Goal: Find specific page/section: Find specific page/section

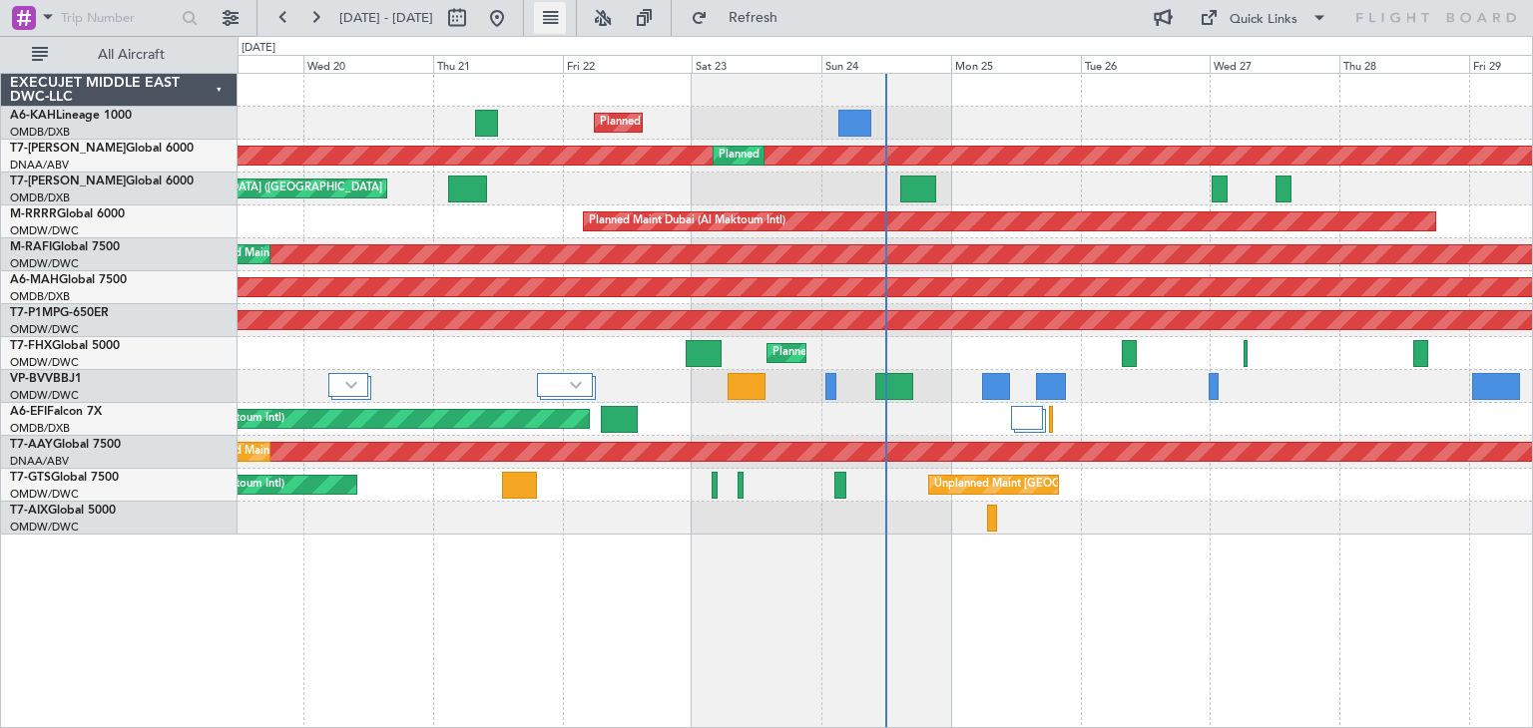
click at [566, 10] on button at bounding box center [550, 18] width 32 height 32
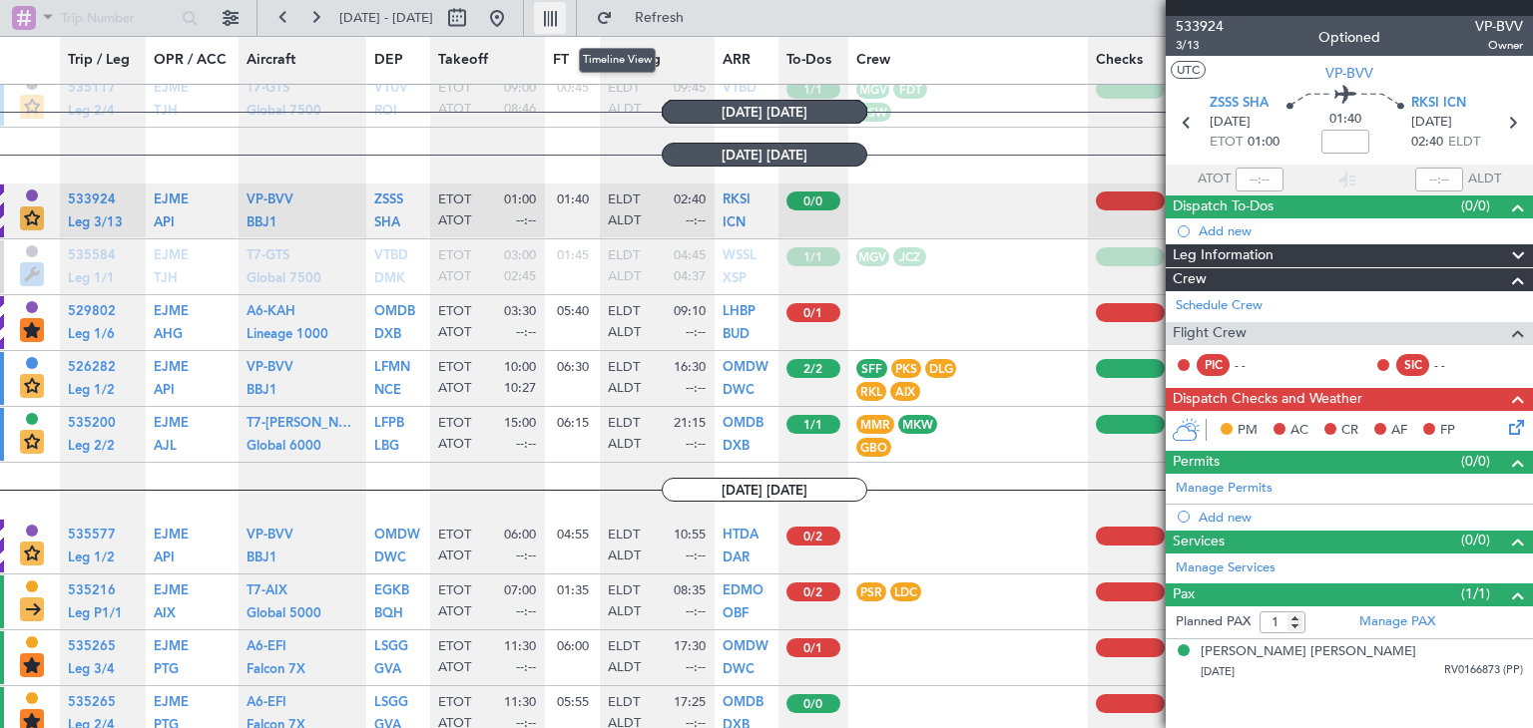
scroll to position [3017, 0]
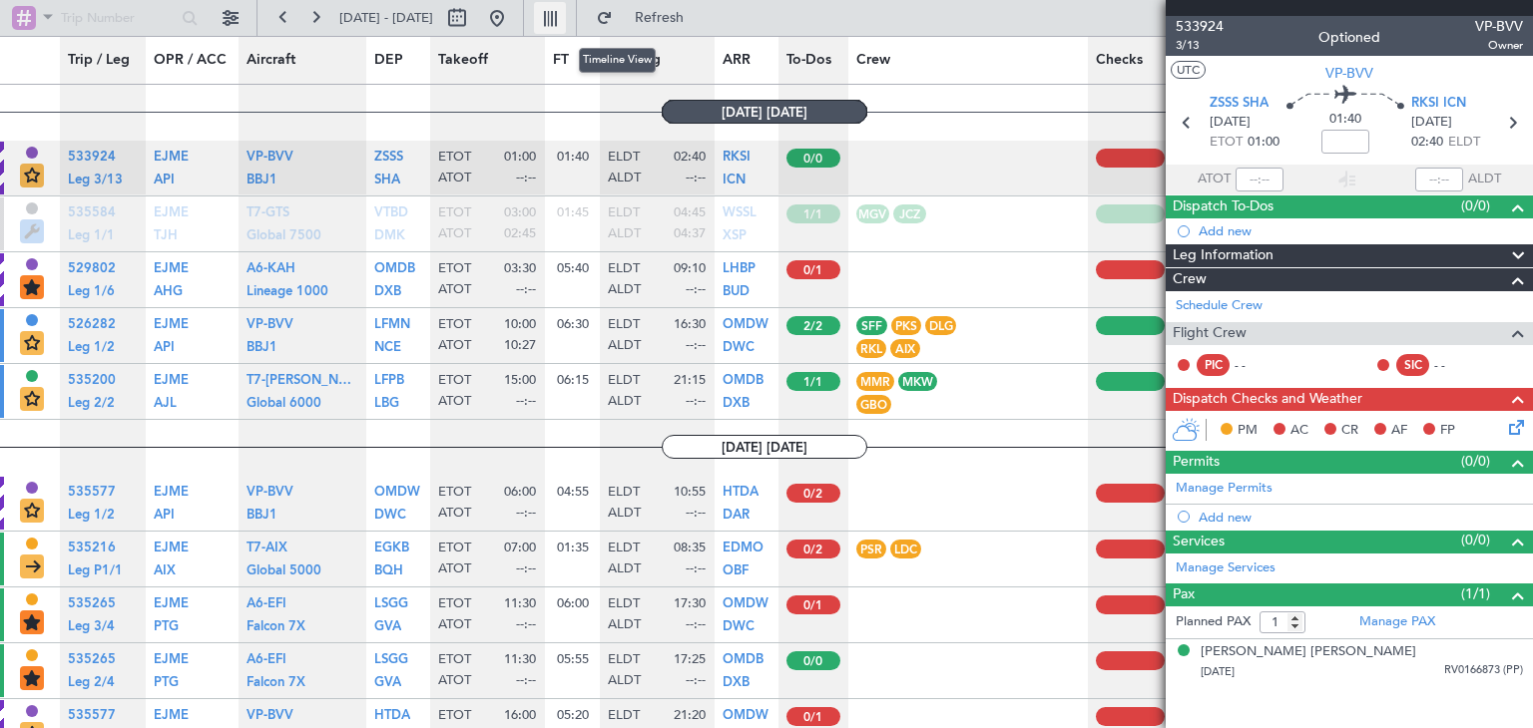
click at [566, 10] on button at bounding box center [550, 18] width 32 height 32
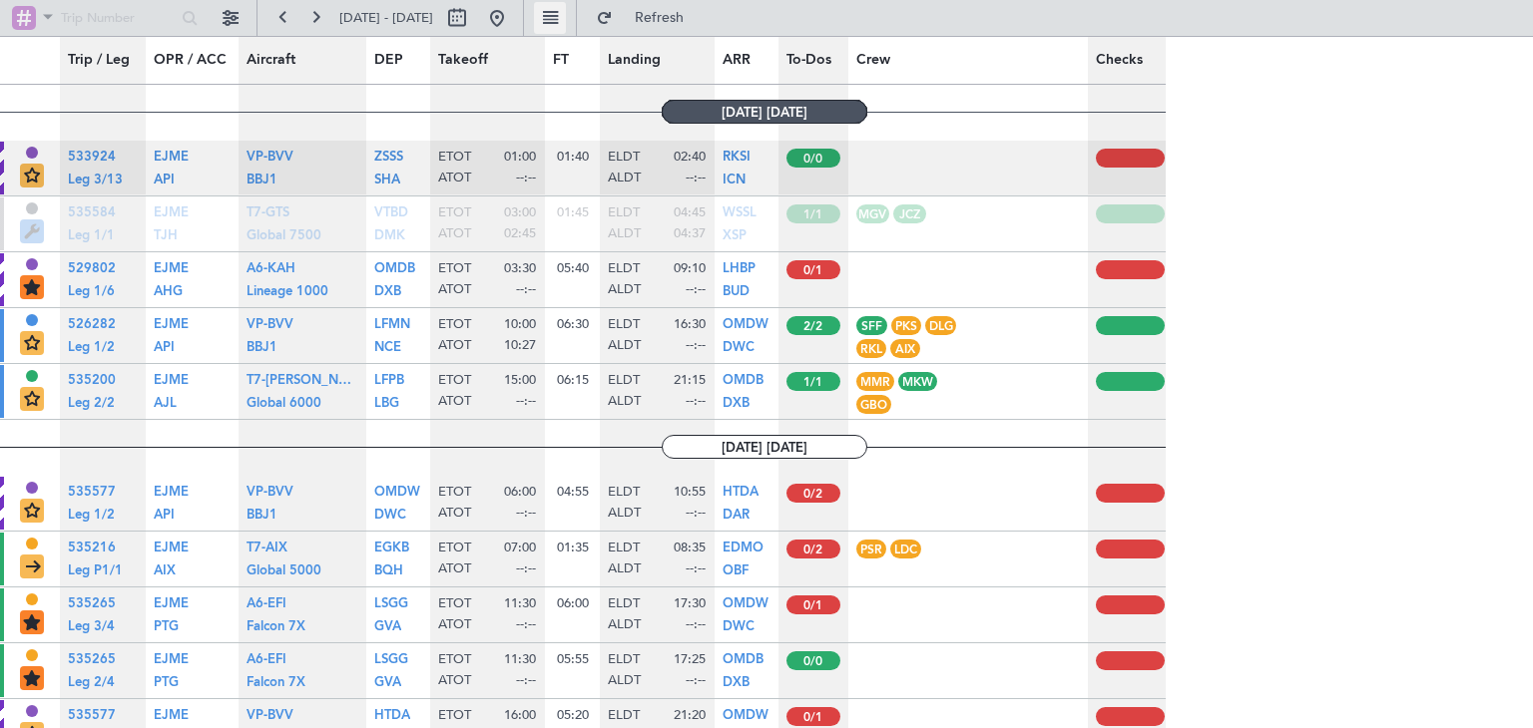
type input "0"
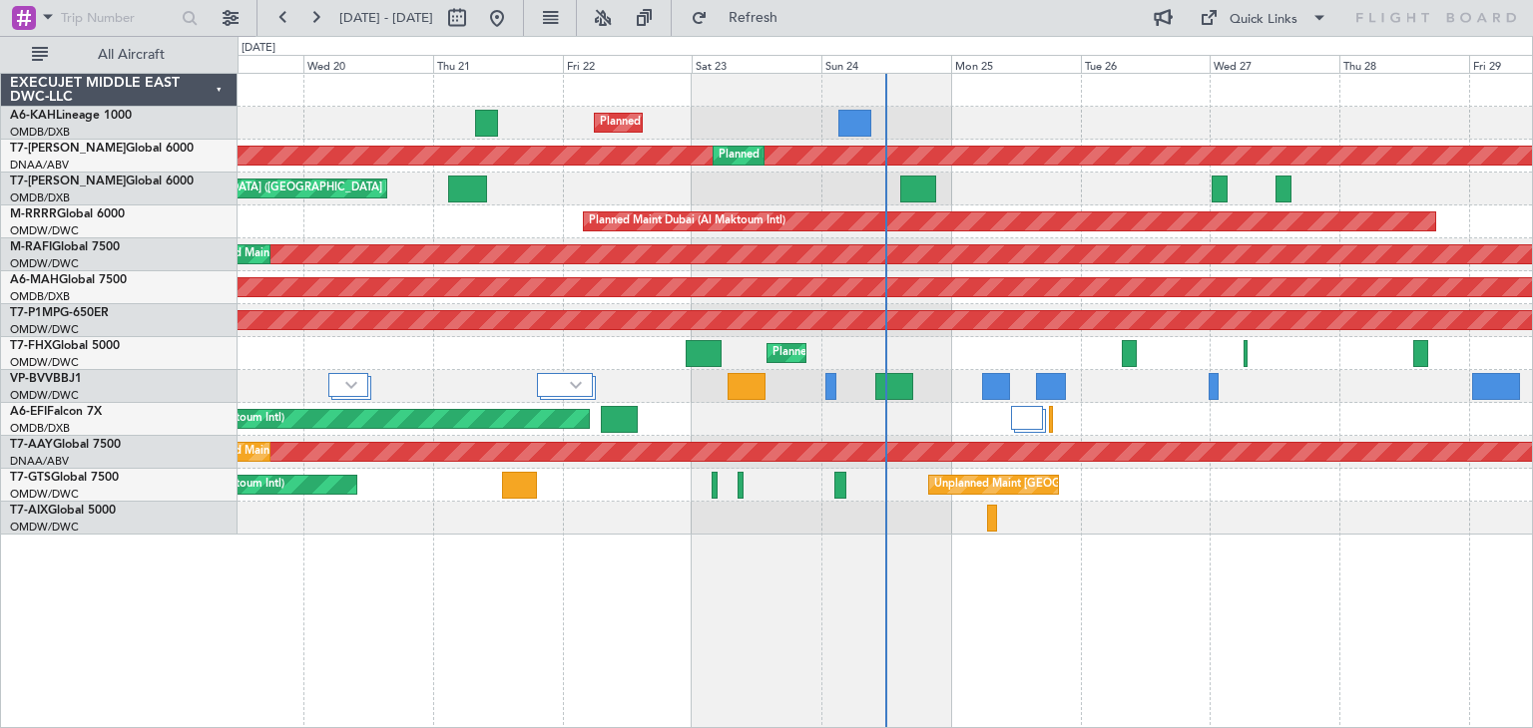
click at [66, 618] on div "EXECUJET MIDDLE EAST DWC-LLC A6-KAH Lineage 1000 OMDB/DXB [GEOGRAPHIC_DATA] (Du…" at bounding box center [119, 401] width 236 height 656
click at [218, 86] on div "EXECUJET MIDDLE EAST DWC-LLC" at bounding box center [119, 90] width 236 height 33
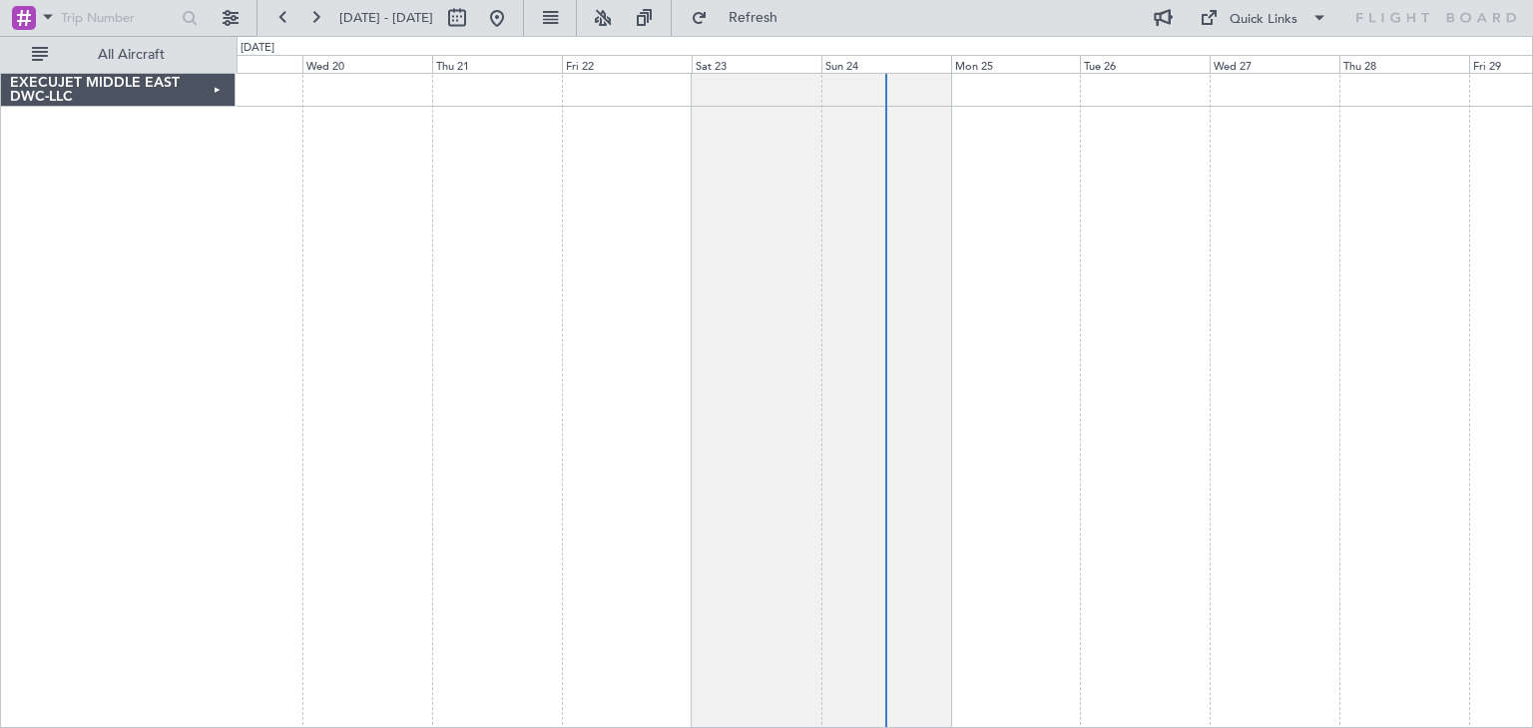
click at [220, 90] on div "EXECUJET MIDDLE EAST DWC-LLC" at bounding box center [118, 90] width 234 height 33
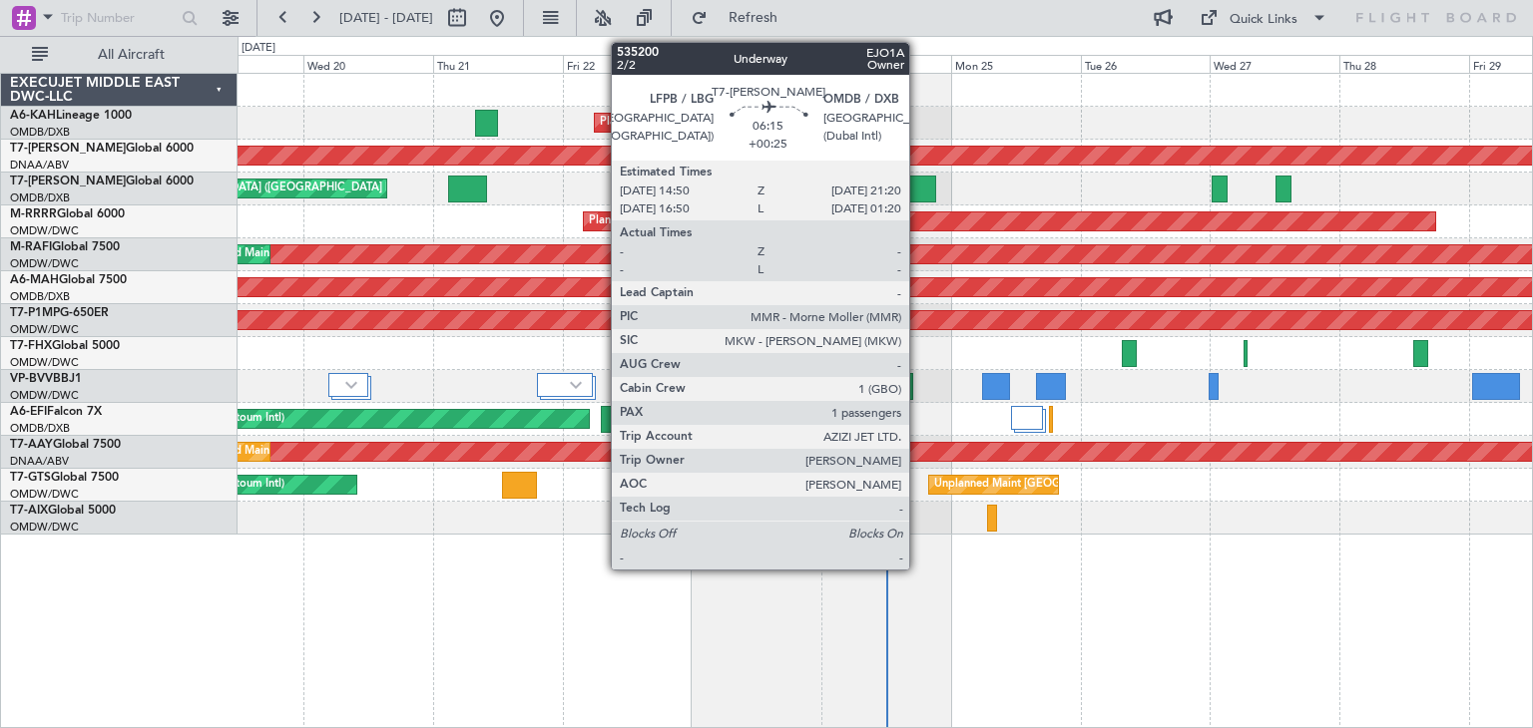
click at [918, 193] on div at bounding box center [918, 189] width 36 height 27
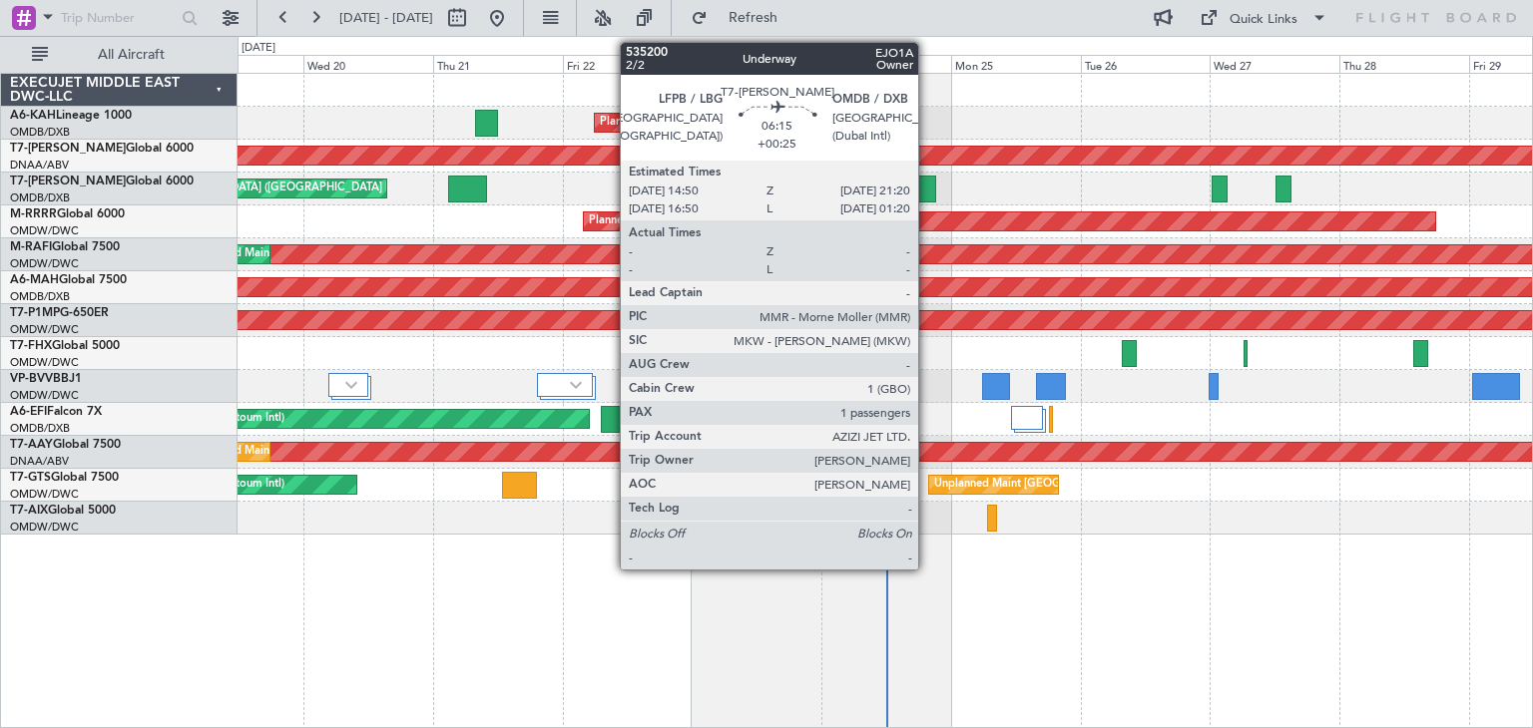
click at [927, 181] on div at bounding box center [918, 189] width 36 height 27
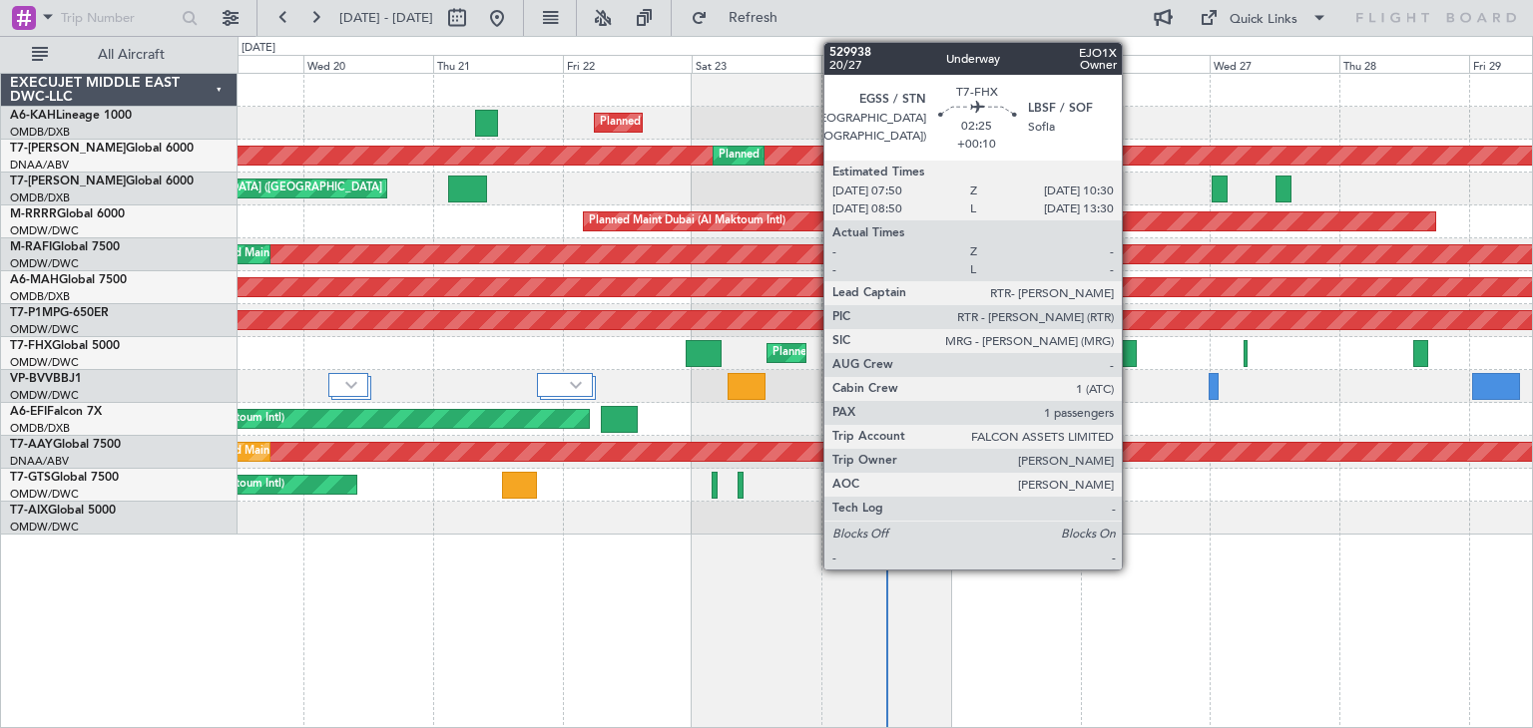
click at [1131, 350] on div at bounding box center [1129, 353] width 15 height 27
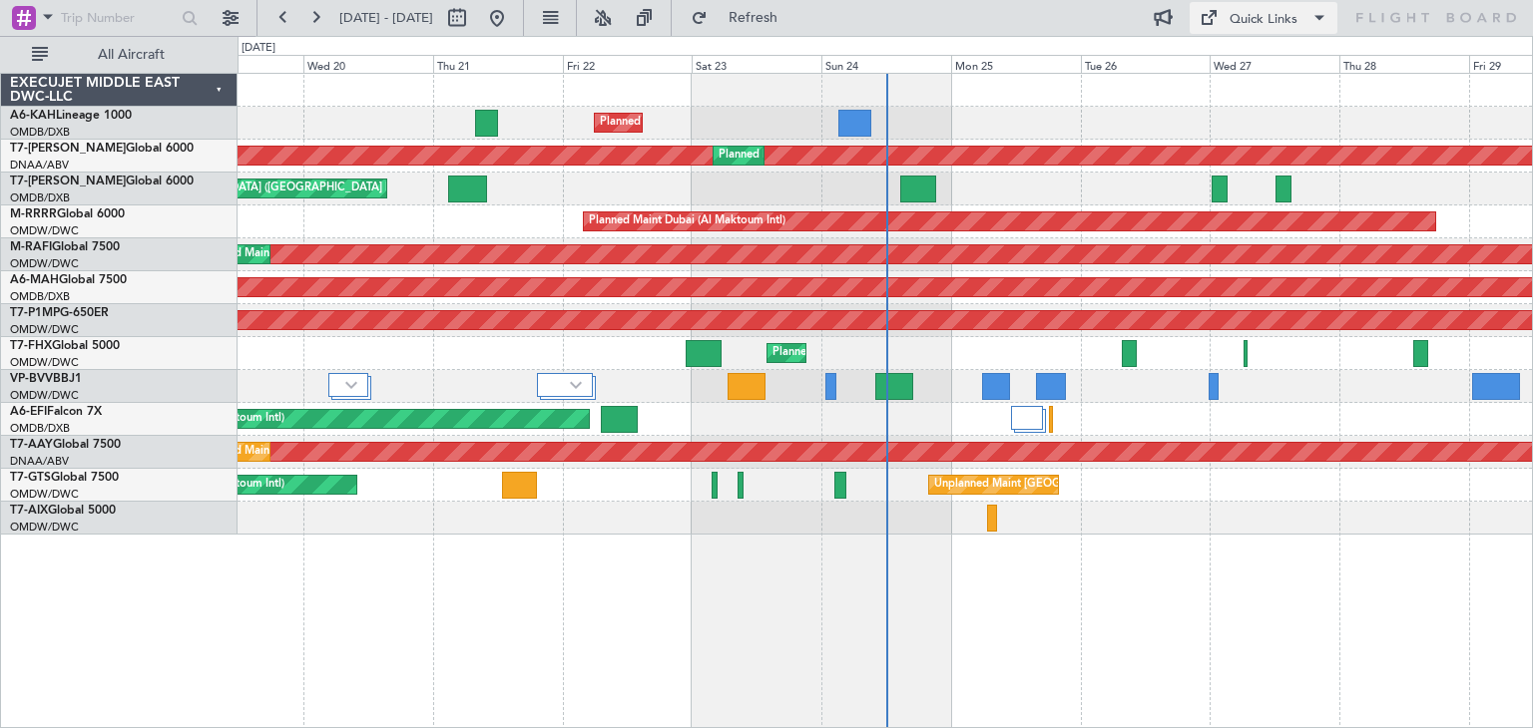
click at [1314, 16] on span at bounding box center [1319, 18] width 24 height 24
click at [1268, 109] on button "Crew Board" at bounding box center [1264, 114] width 150 height 48
click at [42, 21] on span at bounding box center [48, 16] width 24 height 25
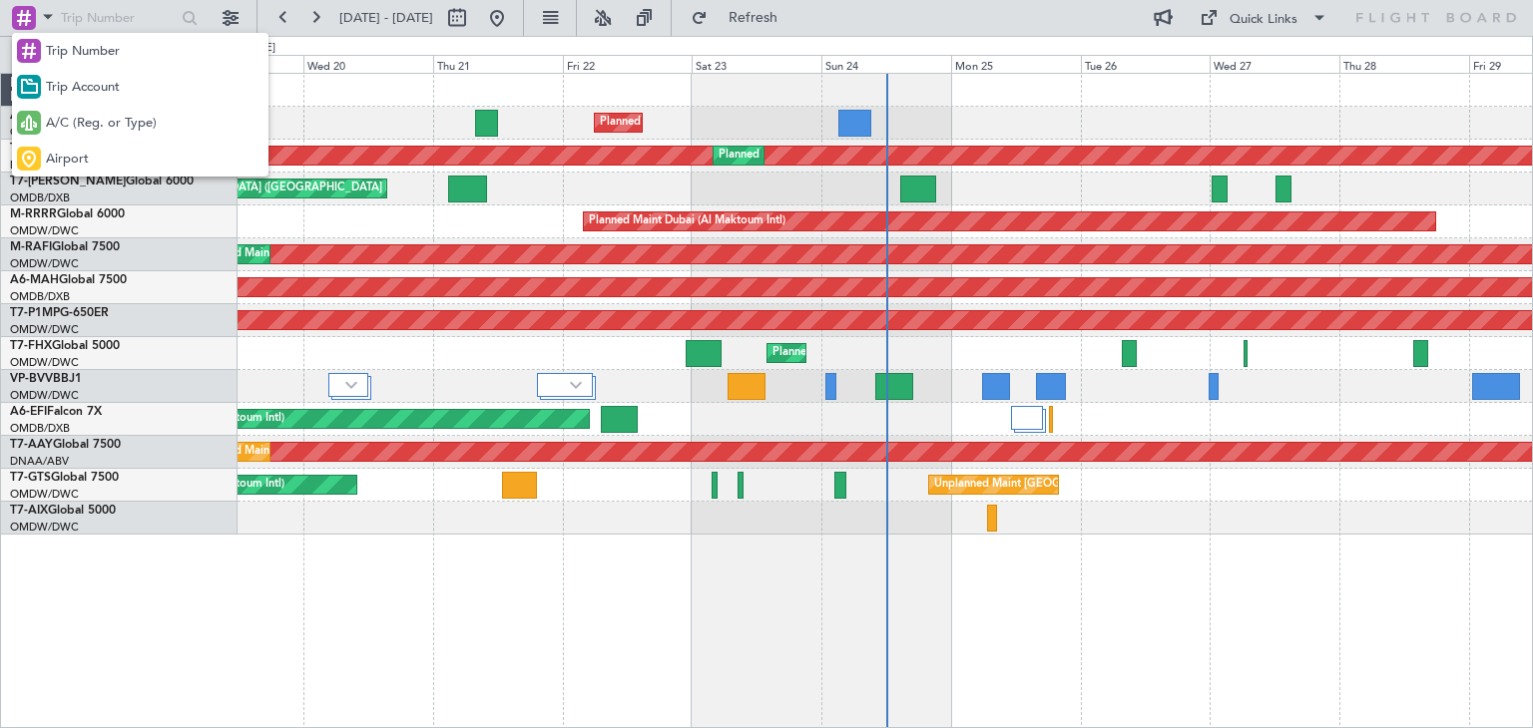
click at [23, 639] on div at bounding box center [766, 364] width 1533 height 728
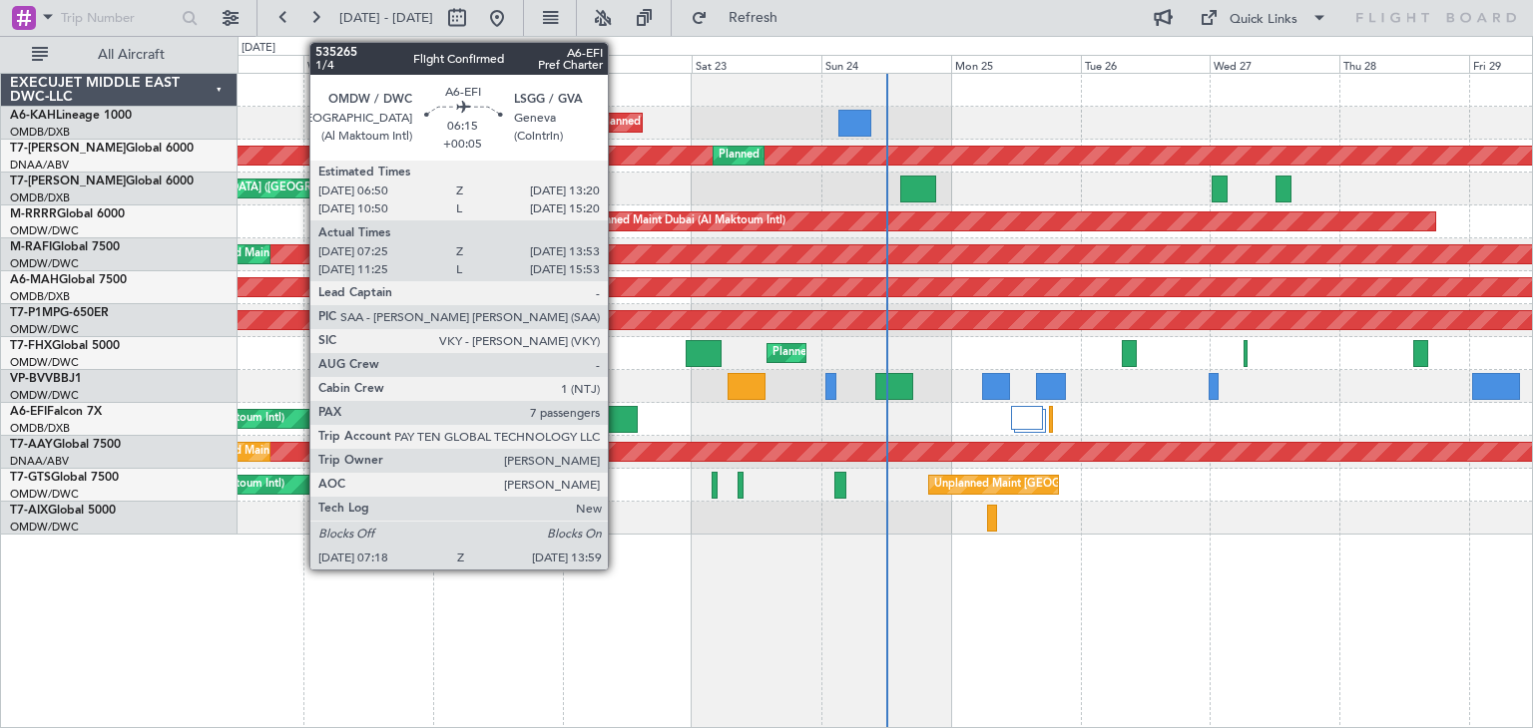
click at [616, 418] on div at bounding box center [619, 419] width 37 height 27
